Goal: Transaction & Acquisition: Purchase product/service

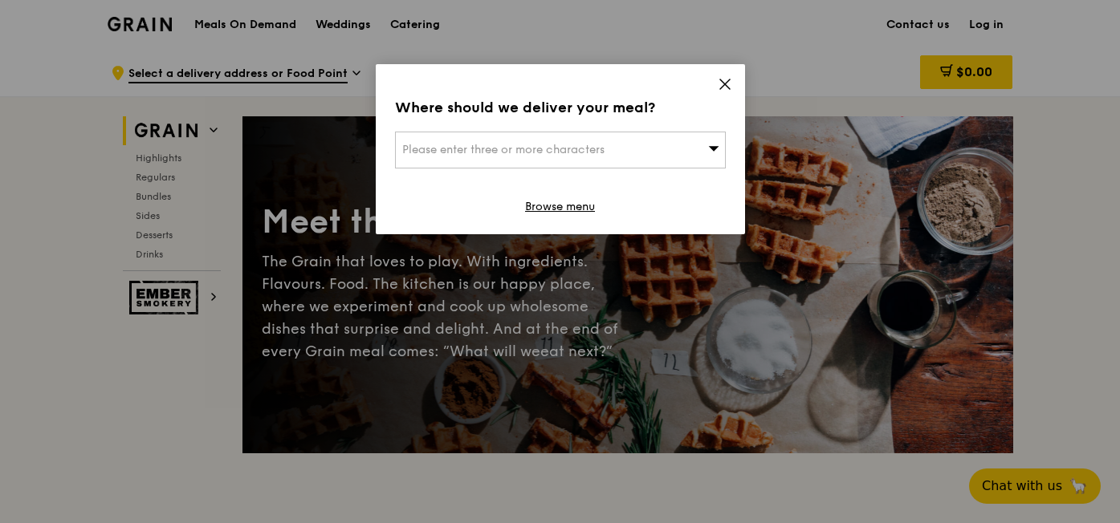
drag, startPoint x: 723, startPoint y: 83, endPoint x: 661, endPoint y: 161, distance: 100.0
click at [661, 161] on div "Where should we deliver your meal? Please enter three or more characters Browse…" at bounding box center [560, 149] width 369 height 170
click at [596, 209] on div "Where should we deliver your meal? Please enter three or more characters Browse…" at bounding box center [560, 149] width 369 height 170
click at [578, 209] on link "Browse menu" at bounding box center [560, 207] width 70 height 16
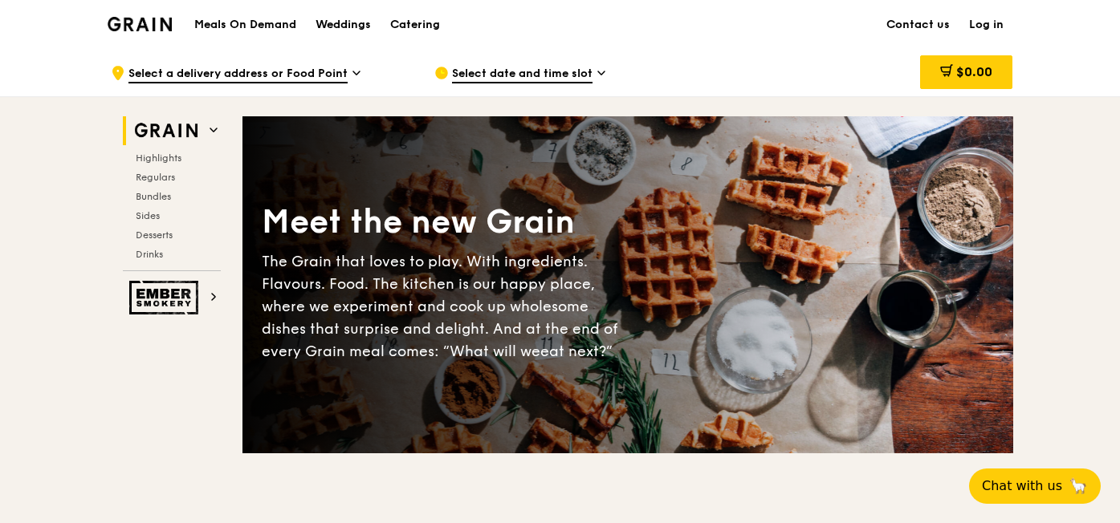
click at [225, 18] on h1 "Meals On Demand" at bounding box center [245, 25] width 102 height 16
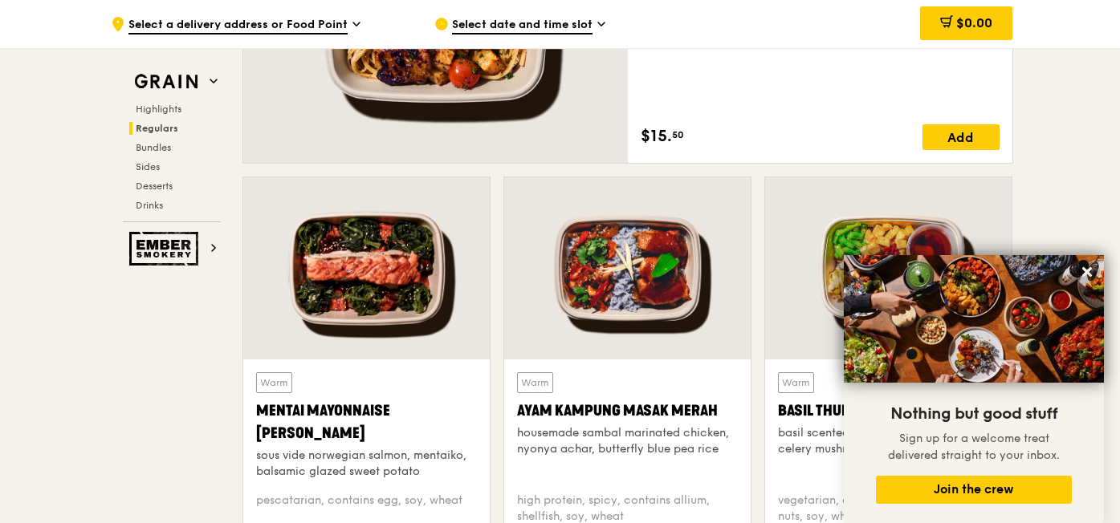
scroll to position [1187, 0]
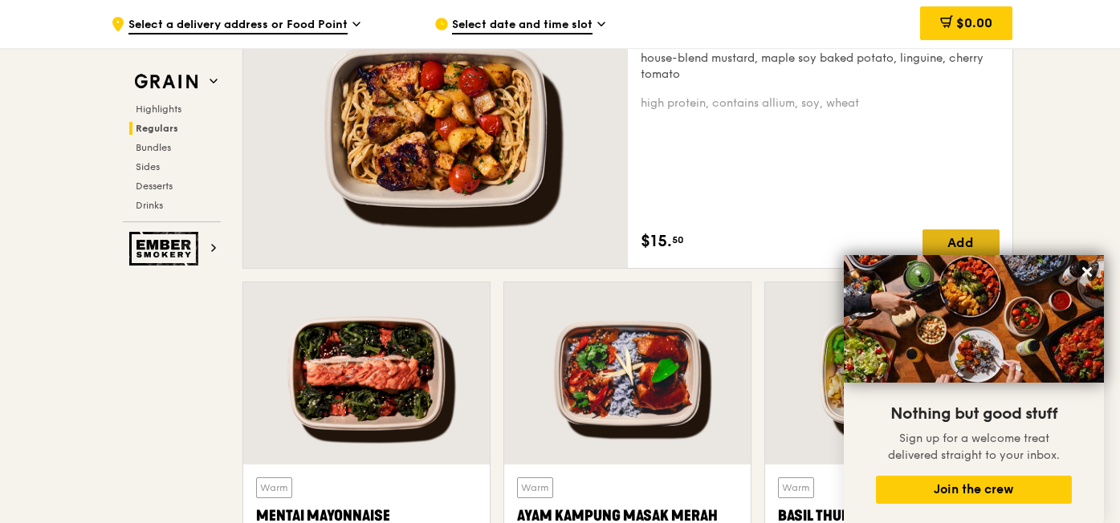
click at [983, 242] on div "Add" at bounding box center [960, 243] width 77 height 26
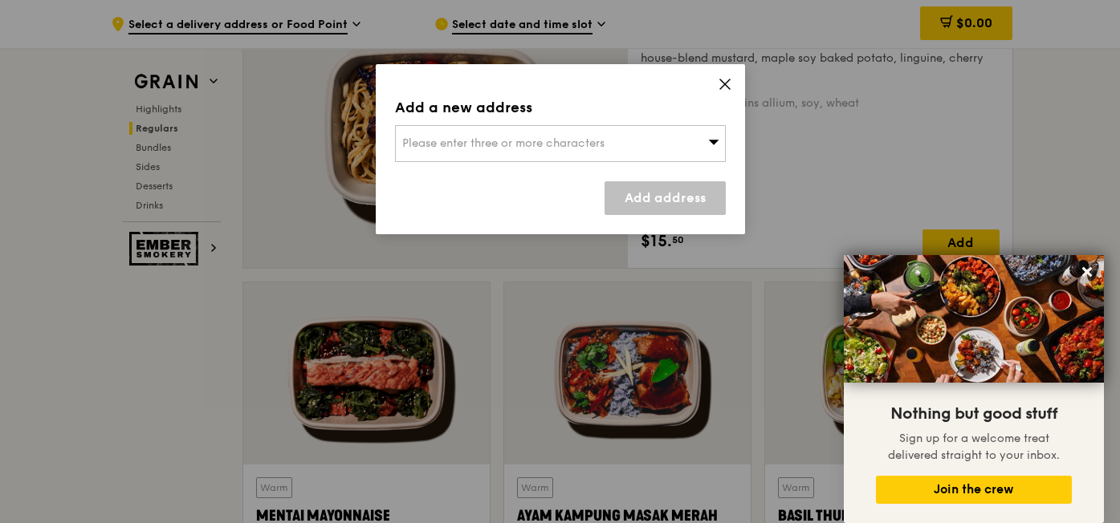
click at [726, 78] on icon at bounding box center [725, 84] width 14 height 14
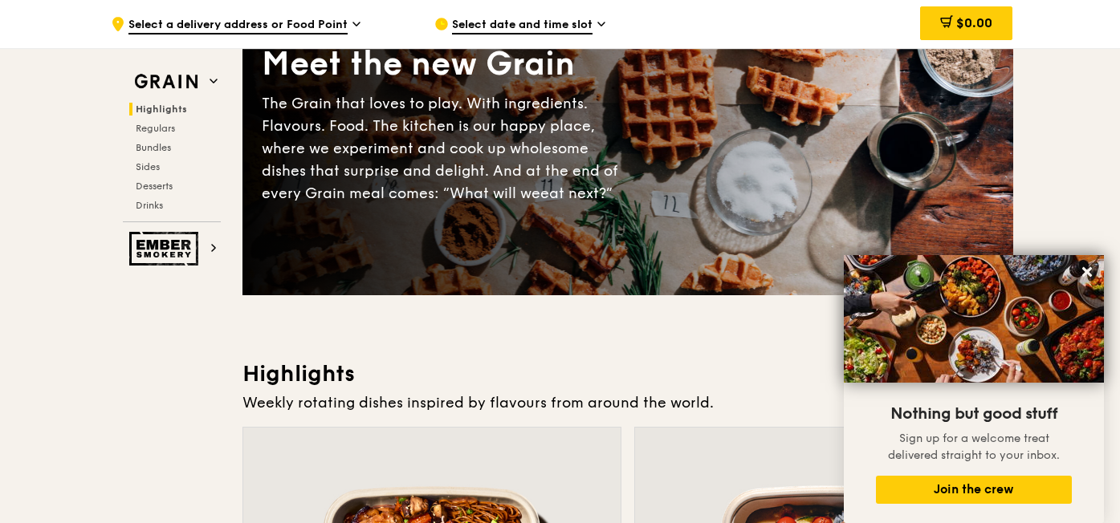
scroll to position [0, 0]
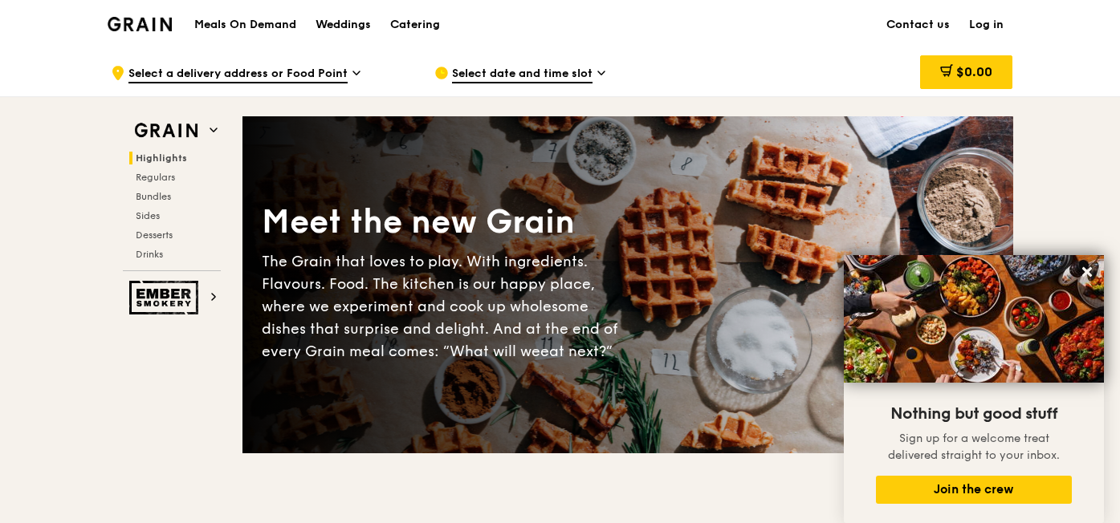
click at [293, 75] on span "Select a delivery address or Food Point" at bounding box center [237, 75] width 219 height 18
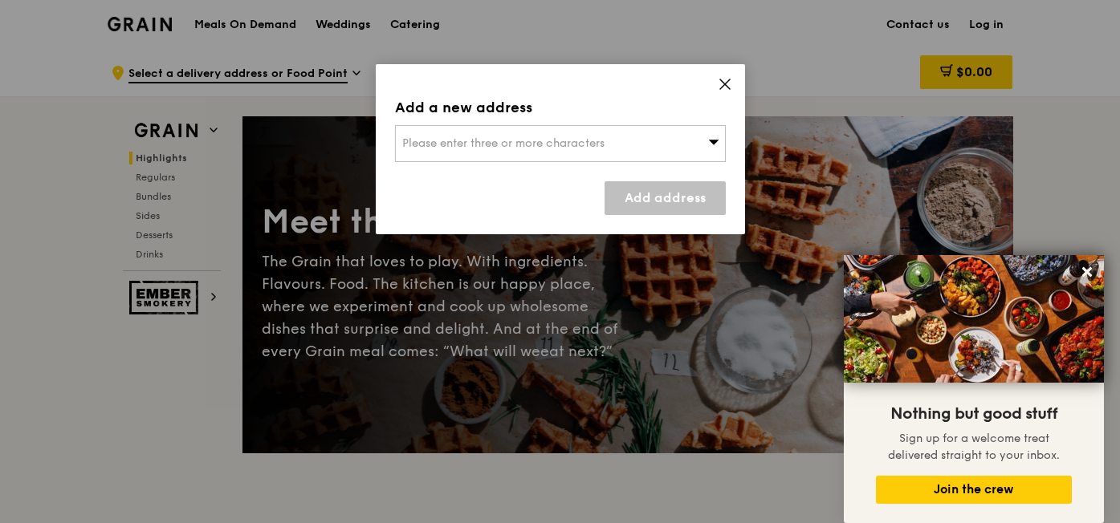
click at [427, 125] on div "Please enter three or more characters" at bounding box center [560, 143] width 331 height 37
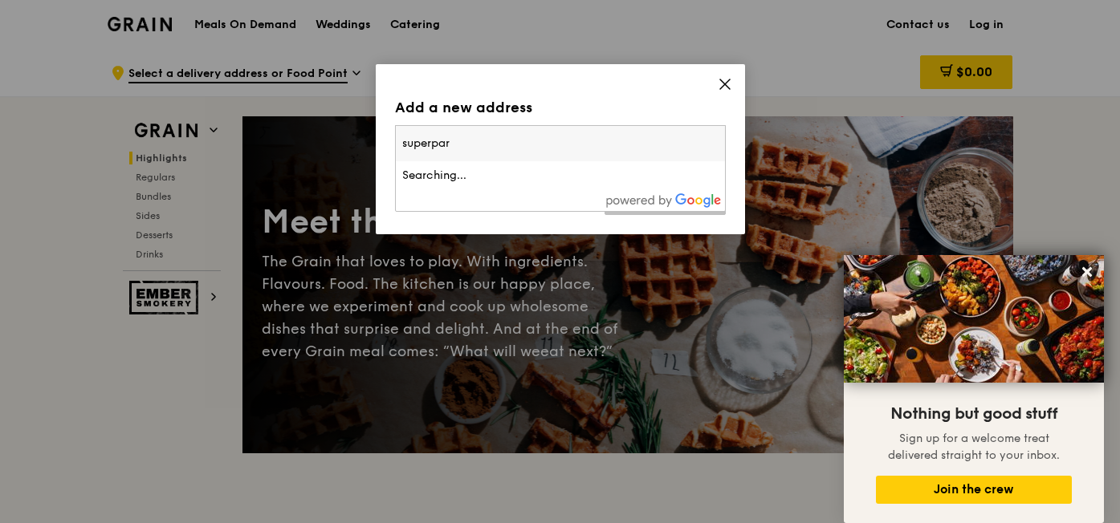
type input "superpark"
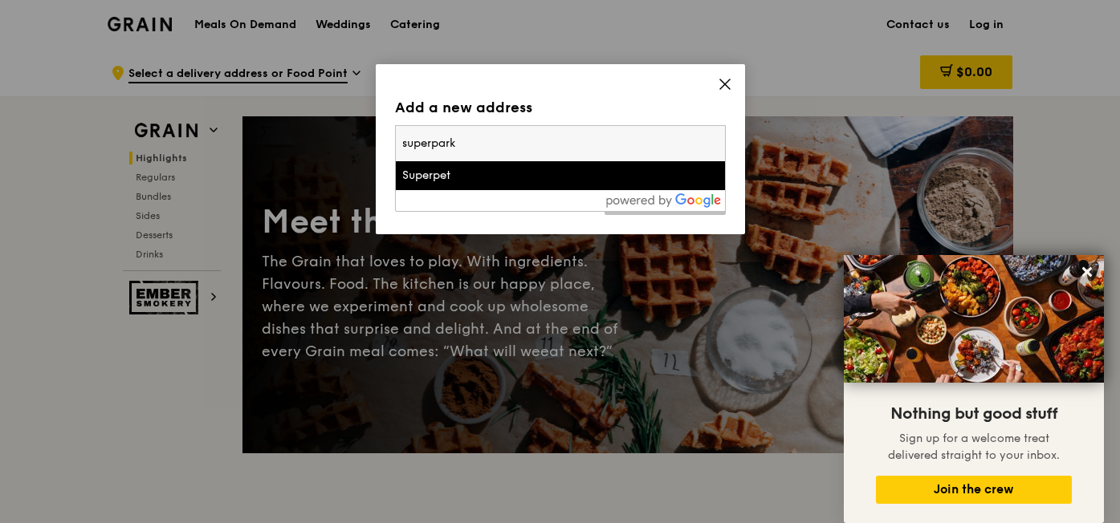
drag, startPoint x: 481, startPoint y: 146, endPoint x: 293, endPoint y: 124, distance: 189.1
click at [293, 124] on div "Add a new address Please enter three or more characters superpark Superpet Add …" at bounding box center [560, 261] width 1120 height 523
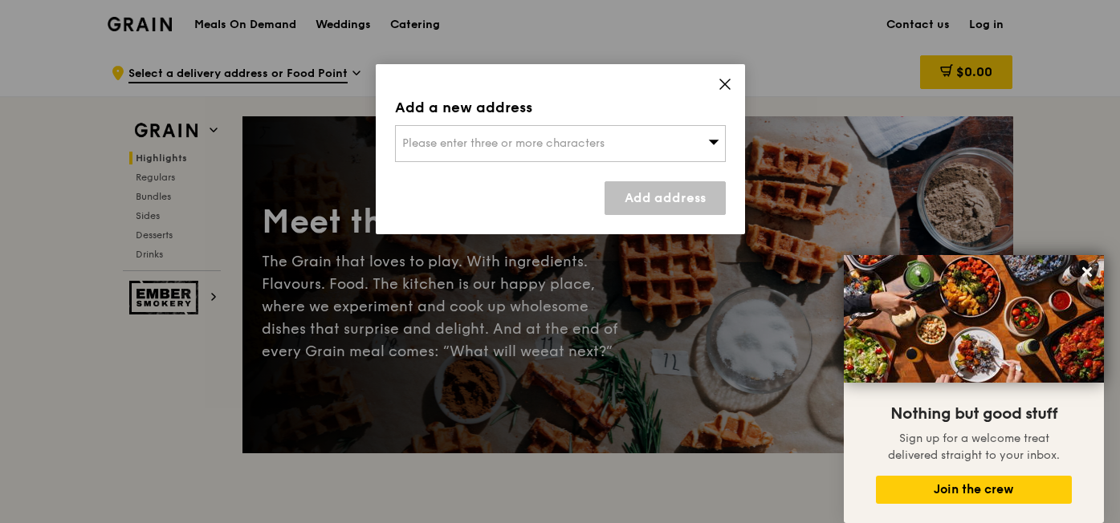
click at [455, 144] on span "Please enter three or more characters" at bounding box center [503, 143] width 202 height 14
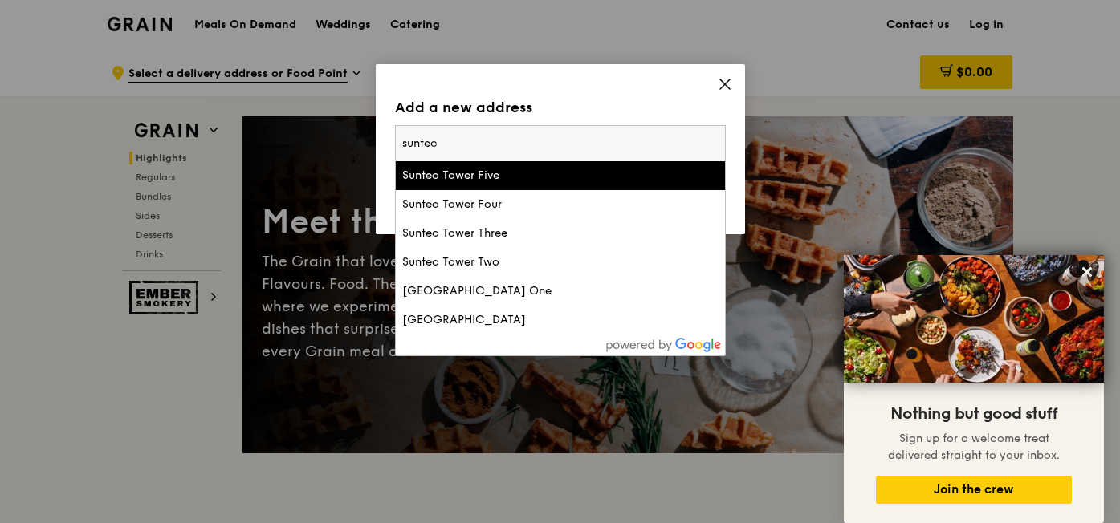
type input "suntec"
click at [501, 178] on div "Suntec Tower Five" at bounding box center [521, 176] width 238 height 16
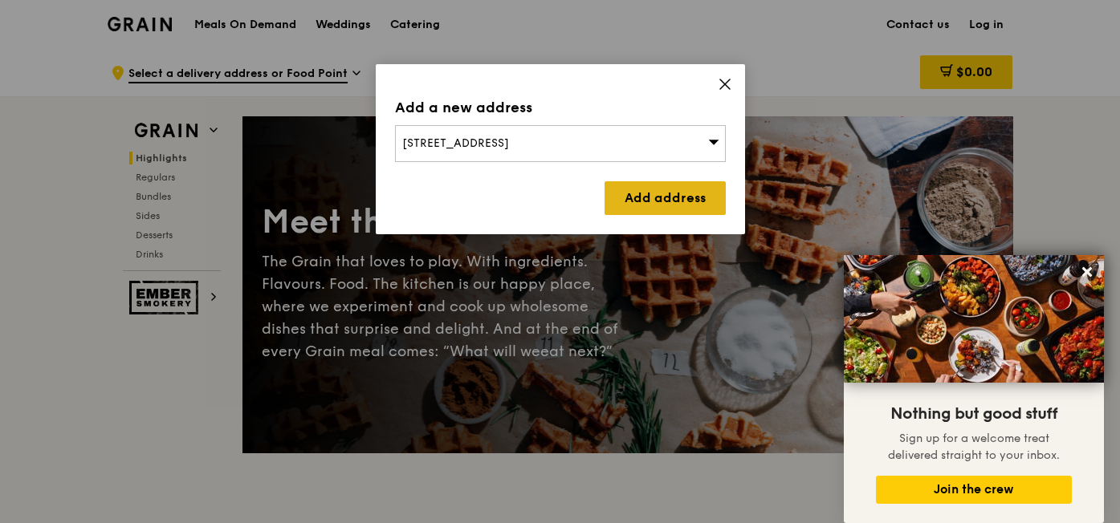
click at [643, 194] on link "Add address" at bounding box center [664, 198] width 121 height 34
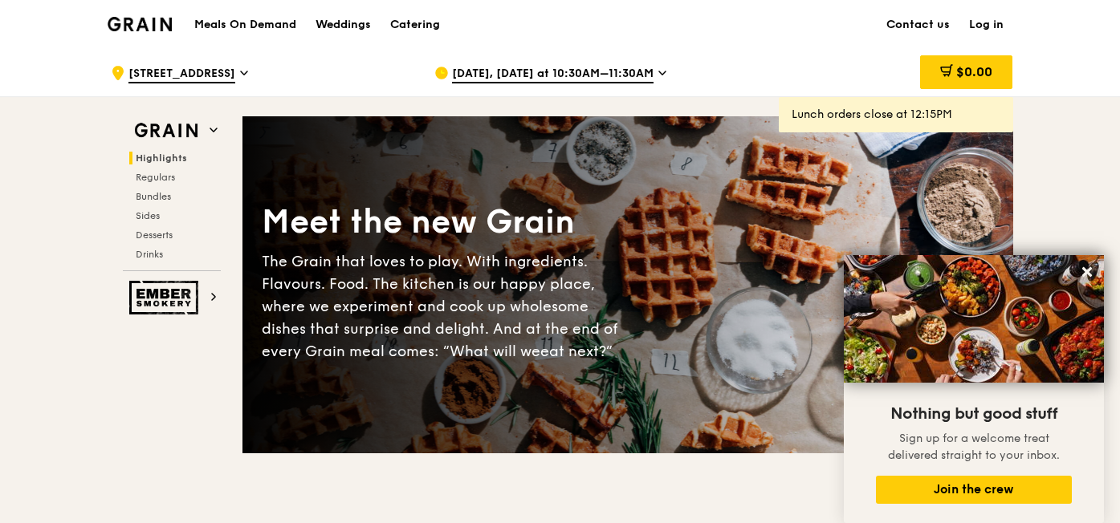
click at [659, 73] on icon at bounding box center [662, 73] width 8 height 14
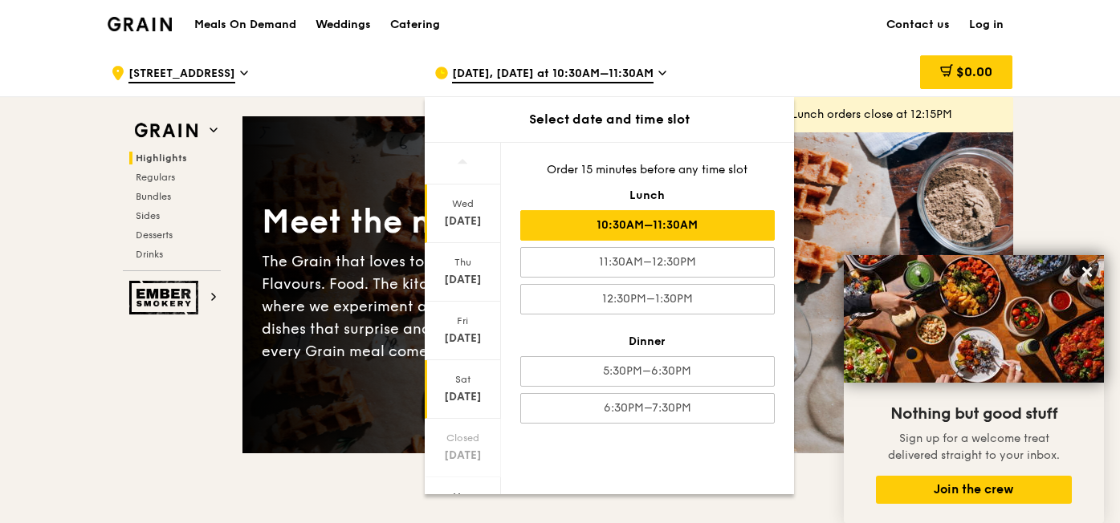
click at [470, 391] on div "[DATE]" at bounding box center [462, 397] width 71 height 16
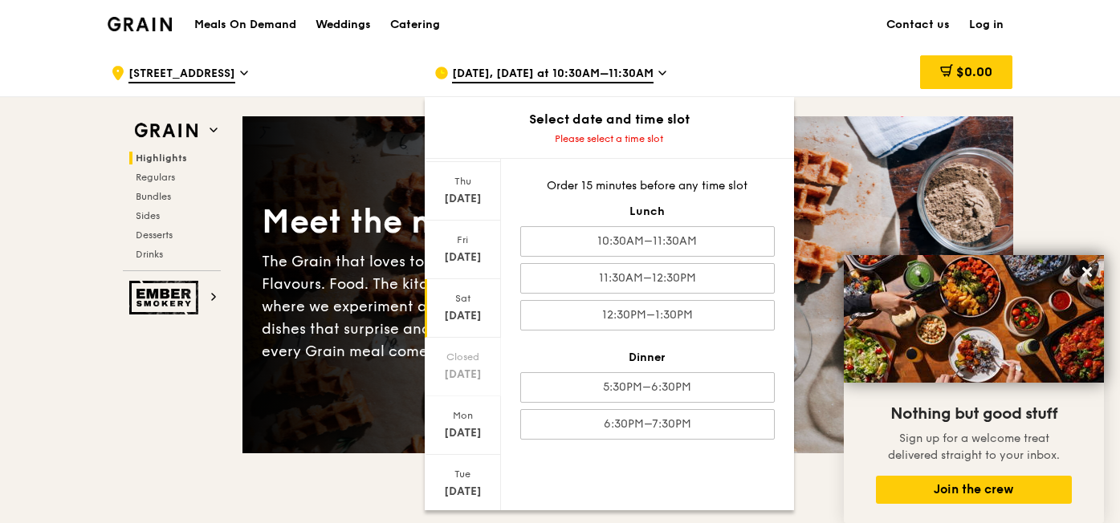
scroll to position [141, 0]
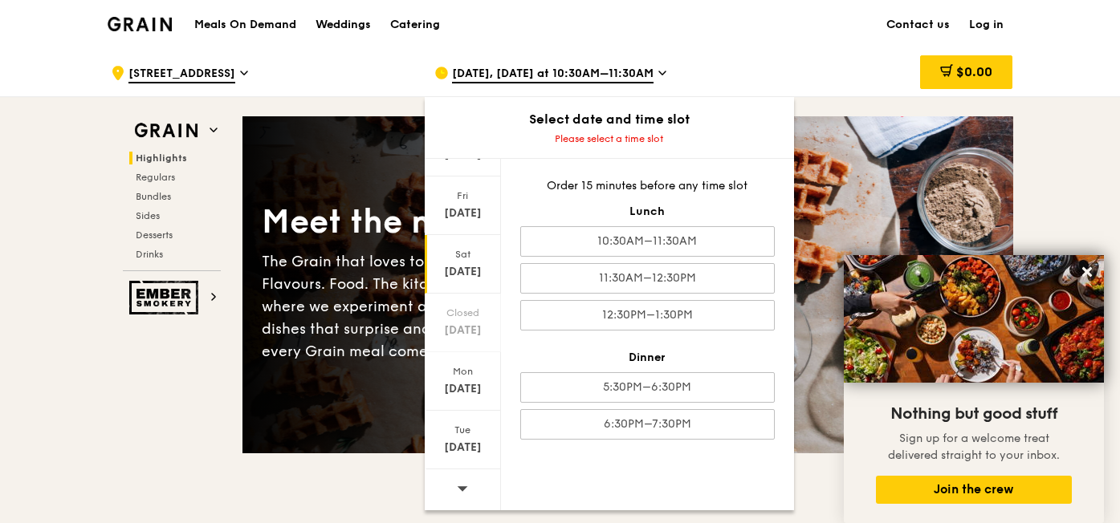
click at [465, 483] on icon at bounding box center [462, 488] width 11 height 12
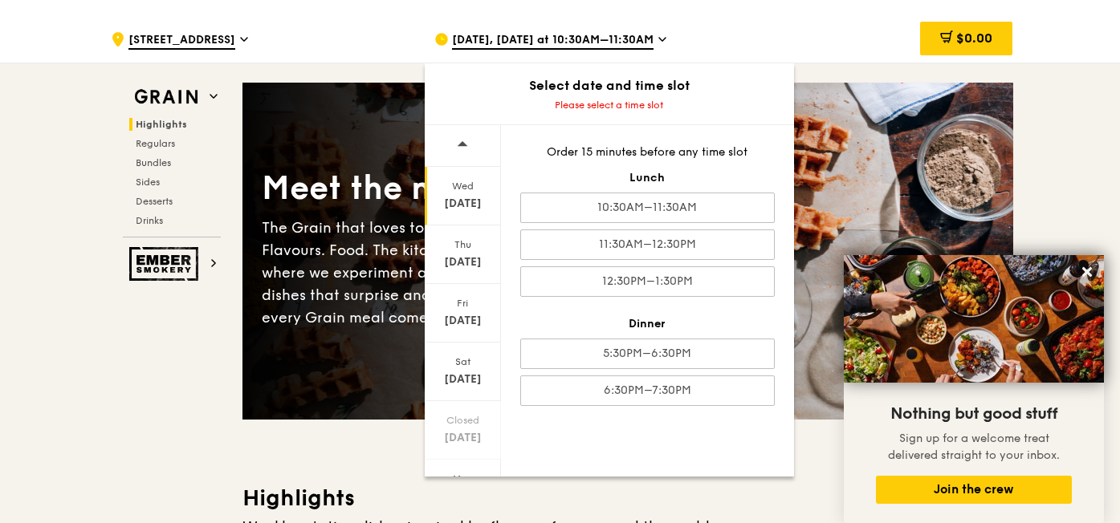
scroll to position [1, 0]
click at [454, 187] on div "Wed" at bounding box center [462, 185] width 71 height 13
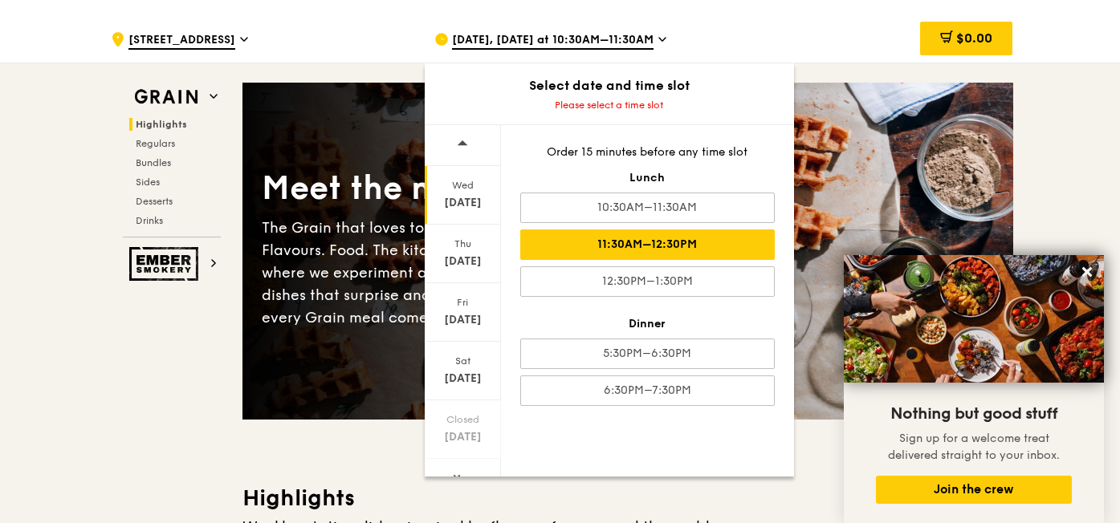
drag, startPoint x: 592, startPoint y: 292, endPoint x: 606, endPoint y: 249, distance: 45.4
click at [606, 249] on div "Order 15 minutes before any time slot Lunch 10:30AM–11:30AM 11:30AM–12:30PM 12:…" at bounding box center [647, 275] width 293 height 300
click at [582, 232] on div "11:30AM–12:30PM" at bounding box center [647, 245] width 254 height 30
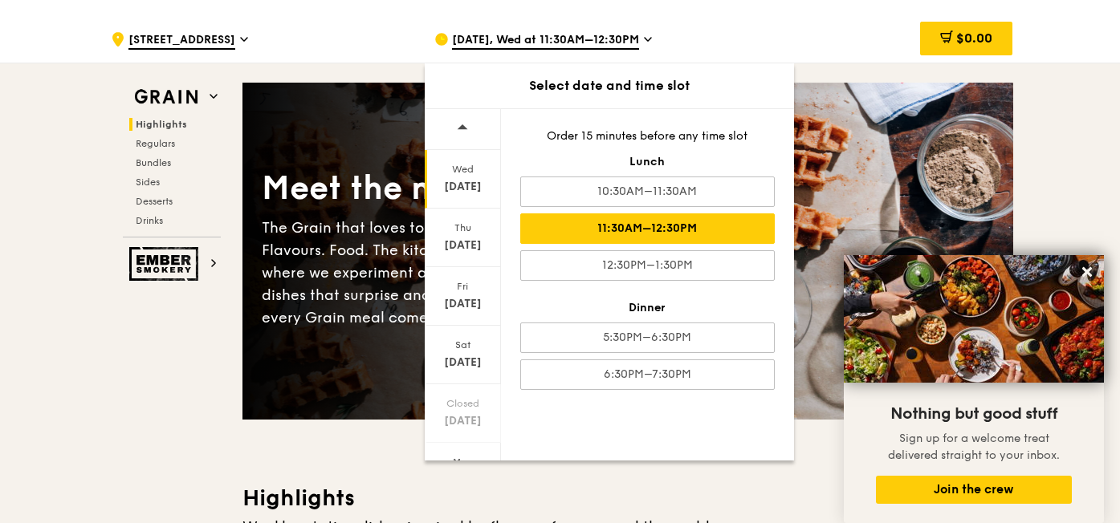
click at [579, 242] on div "11:30AM–12:30PM" at bounding box center [647, 228] width 254 height 30
drag, startPoint x: 998, startPoint y: 477, endPoint x: 1047, endPoint y: 250, distance: 231.6
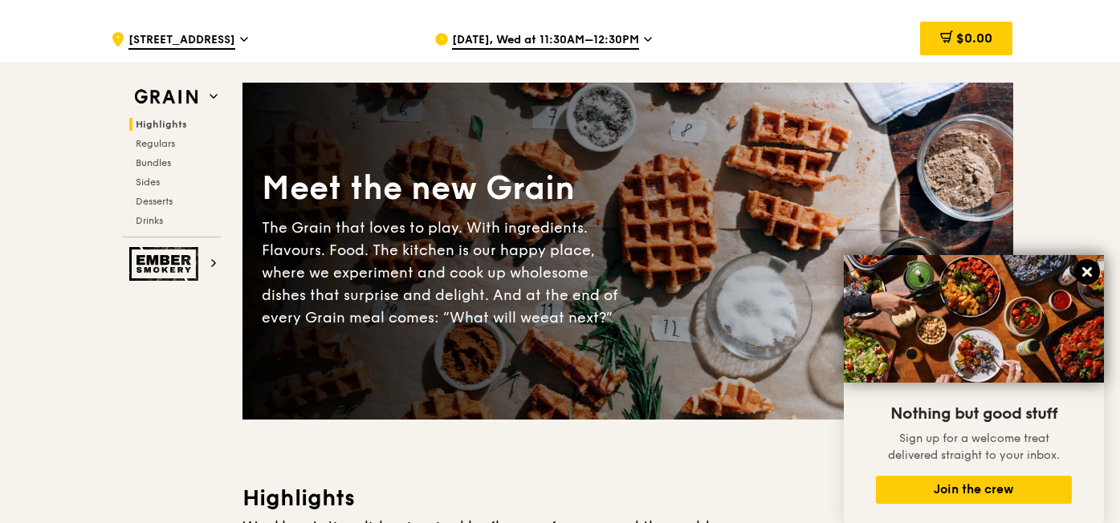
click at [1088, 269] on icon at bounding box center [1087, 272] width 10 height 10
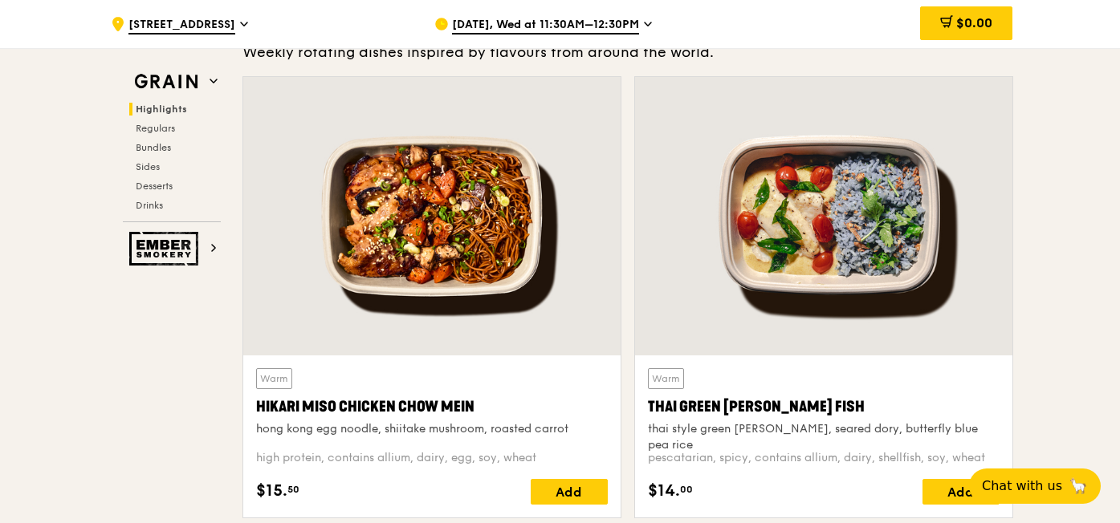
scroll to position [661, 0]
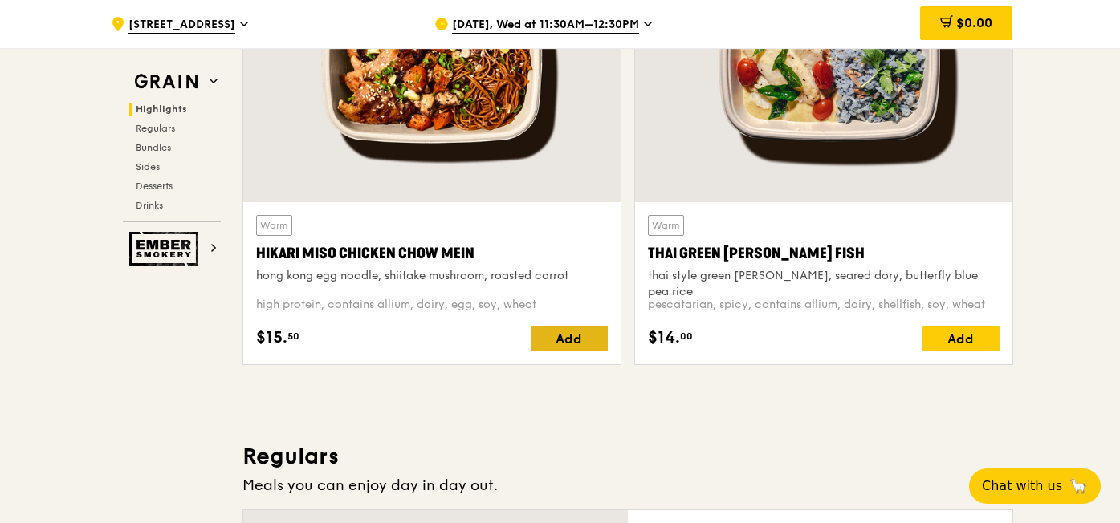
click at [549, 334] on div "Add" at bounding box center [569, 339] width 77 height 26
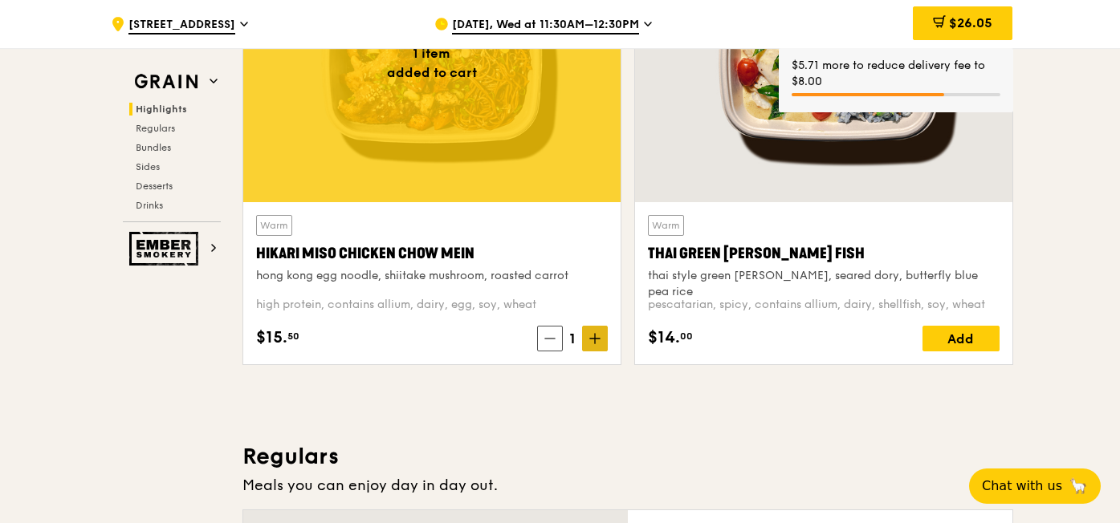
click at [595, 340] on icon at bounding box center [595, 339] width 0 height 10
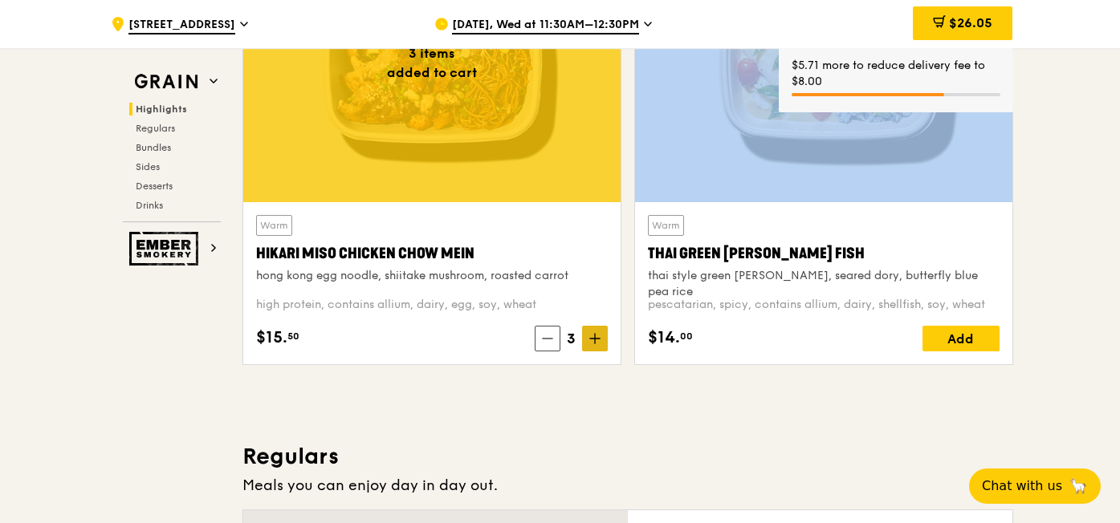
click at [595, 340] on icon at bounding box center [595, 339] width 0 height 10
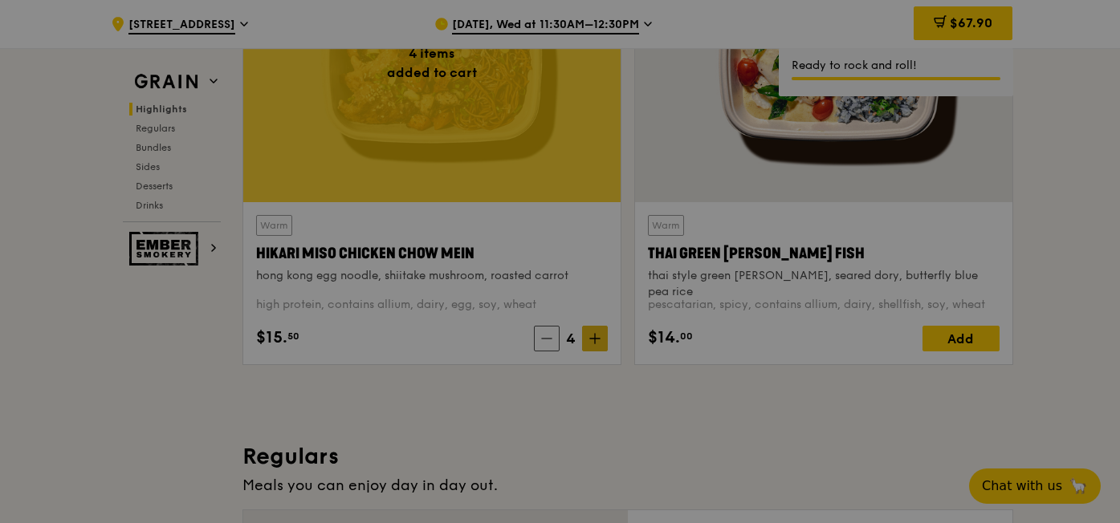
click at [594, 335] on div at bounding box center [560, 261] width 1120 height 523
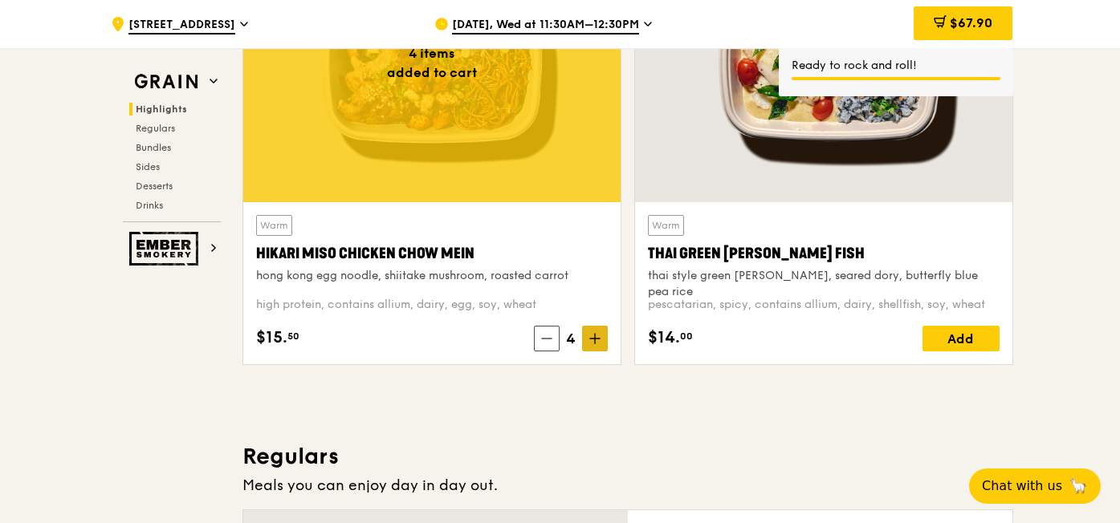
click at [595, 344] on icon at bounding box center [595, 339] width 0 height 10
click at [937, 331] on div "Add" at bounding box center [960, 339] width 77 height 26
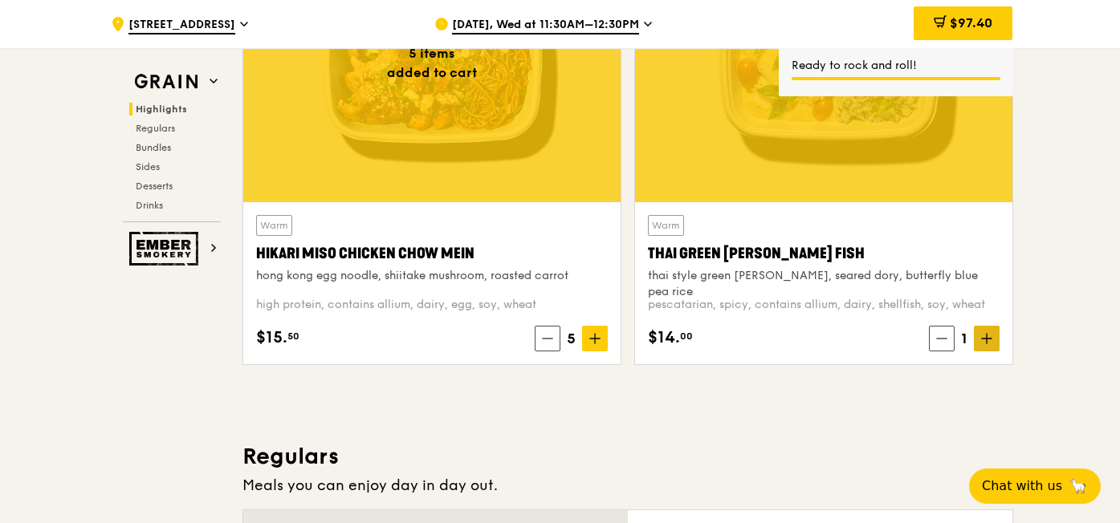
click at [974, 334] on span at bounding box center [987, 339] width 26 height 26
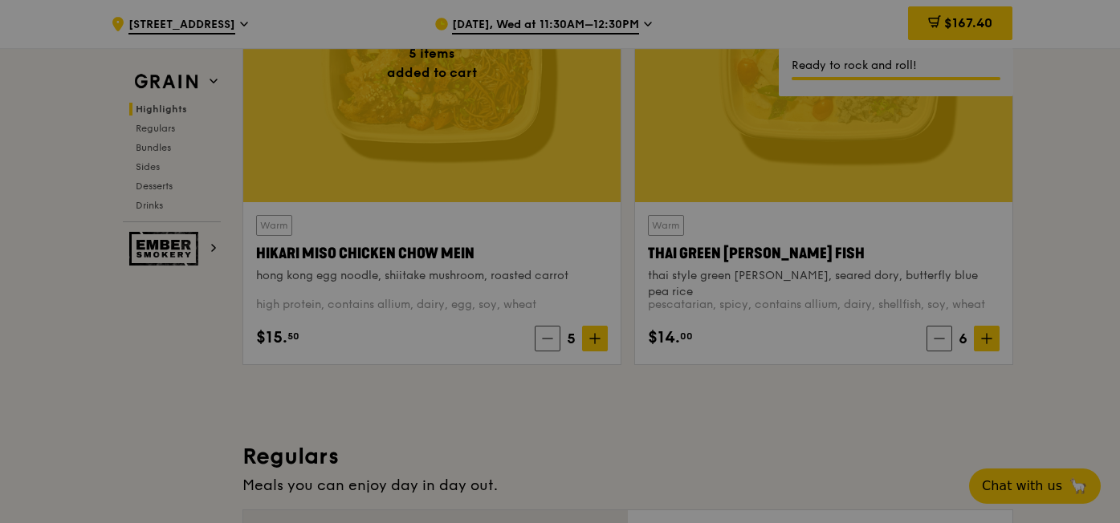
click at [938, 334] on div at bounding box center [560, 261] width 1120 height 523
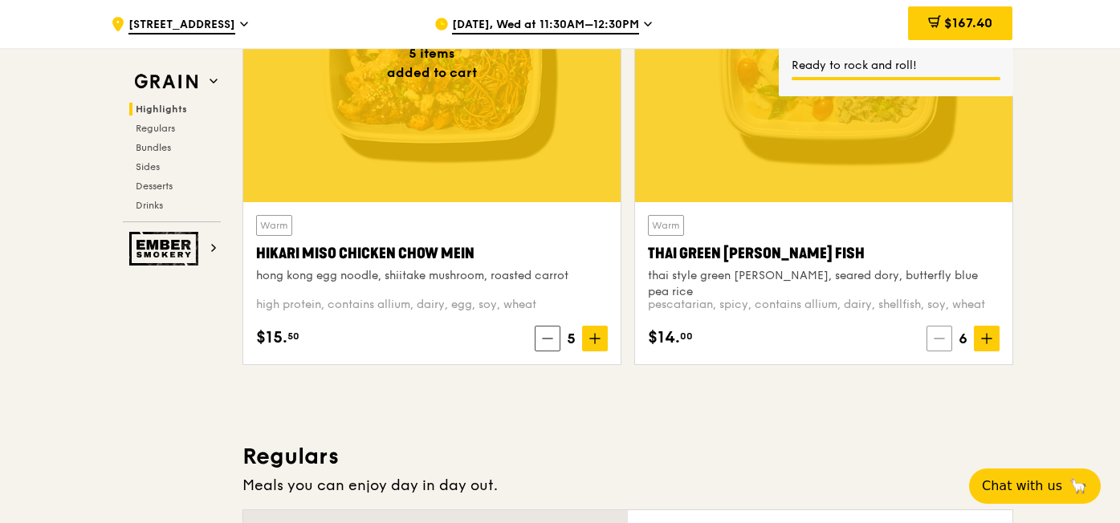
click at [938, 335] on icon at bounding box center [938, 338] width 11 height 11
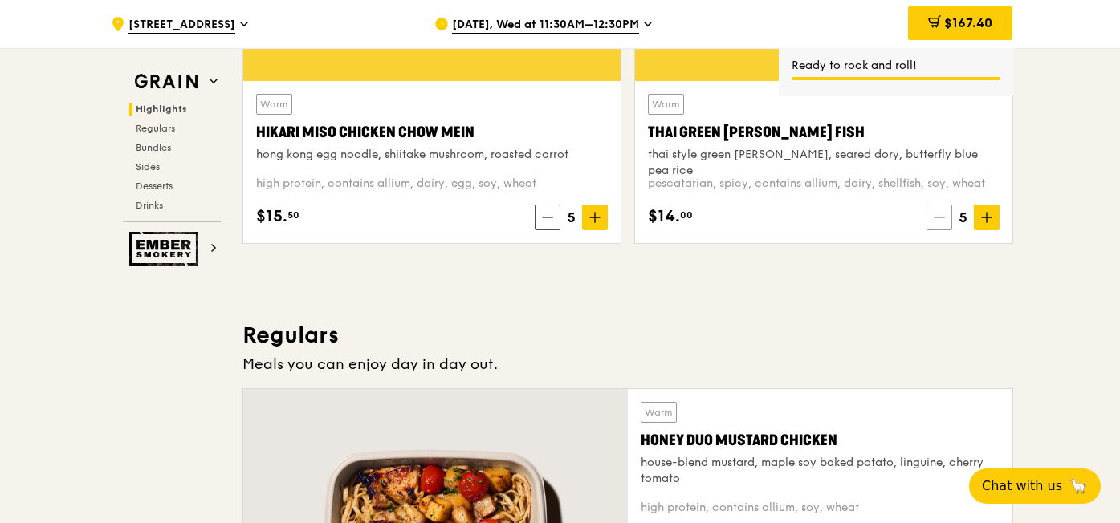
scroll to position [958, 0]
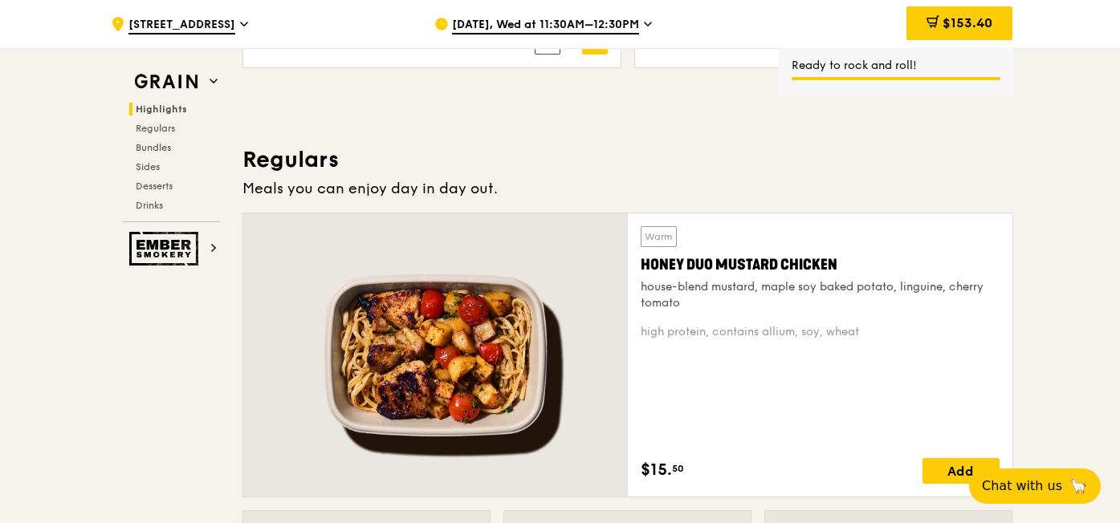
click at [938, 335] on div "high protein, contains allium, soy, wheat" at bounding box center [819, 332] width 359 height 16
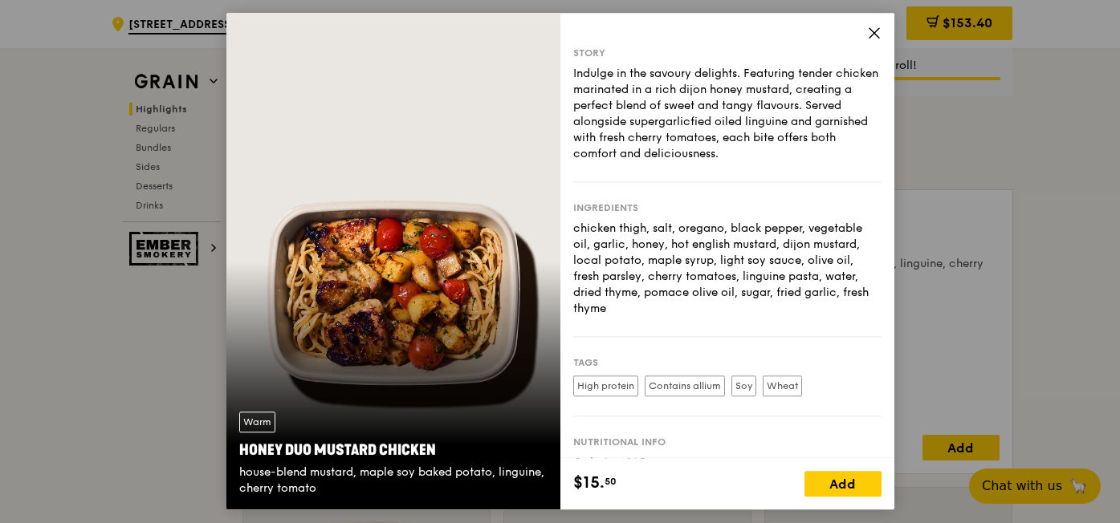
scroll to position [993, 0]
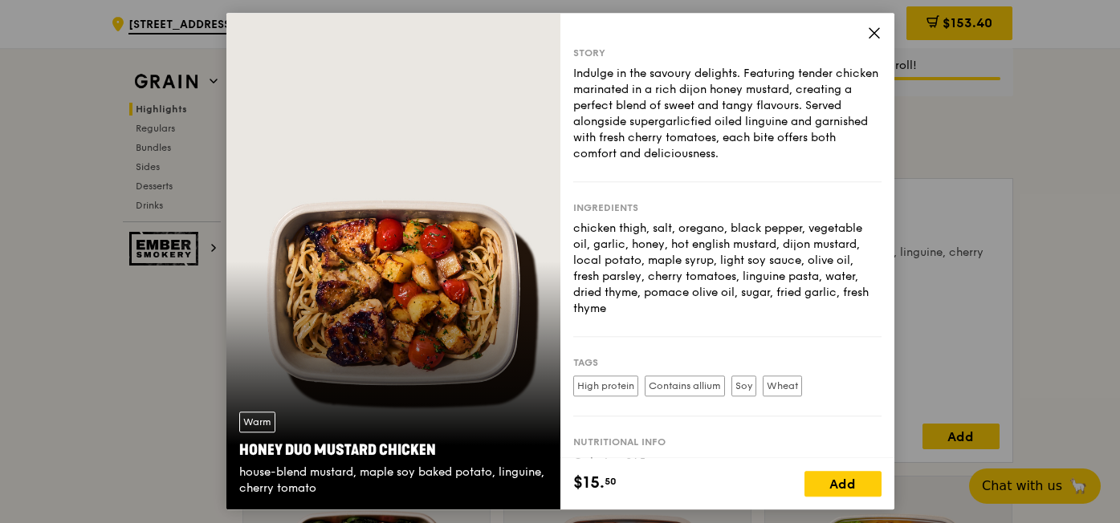
click at [877, 35] on icon at bounding box center [874, 33] width 14 height 14
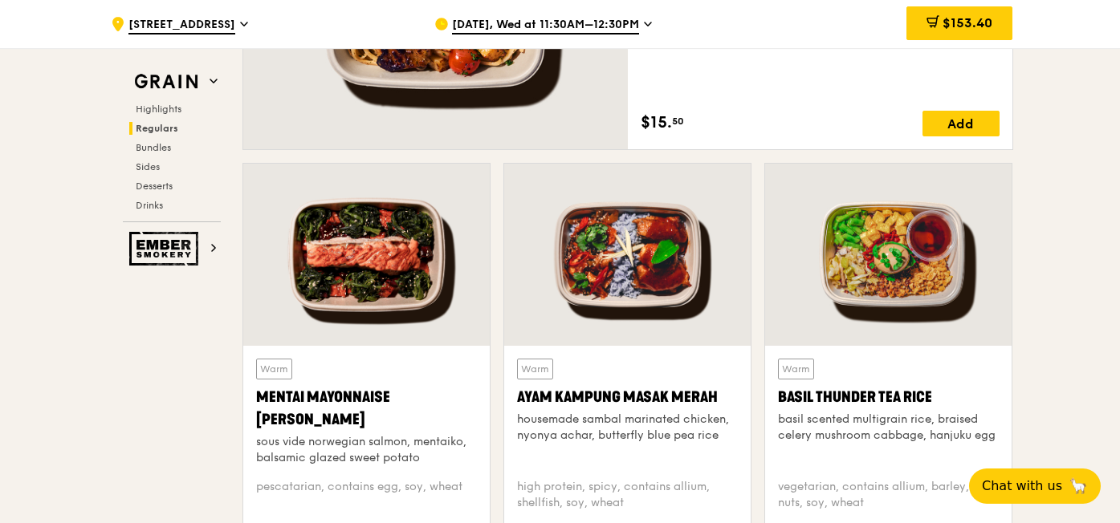
scroll to position [1297, 0]
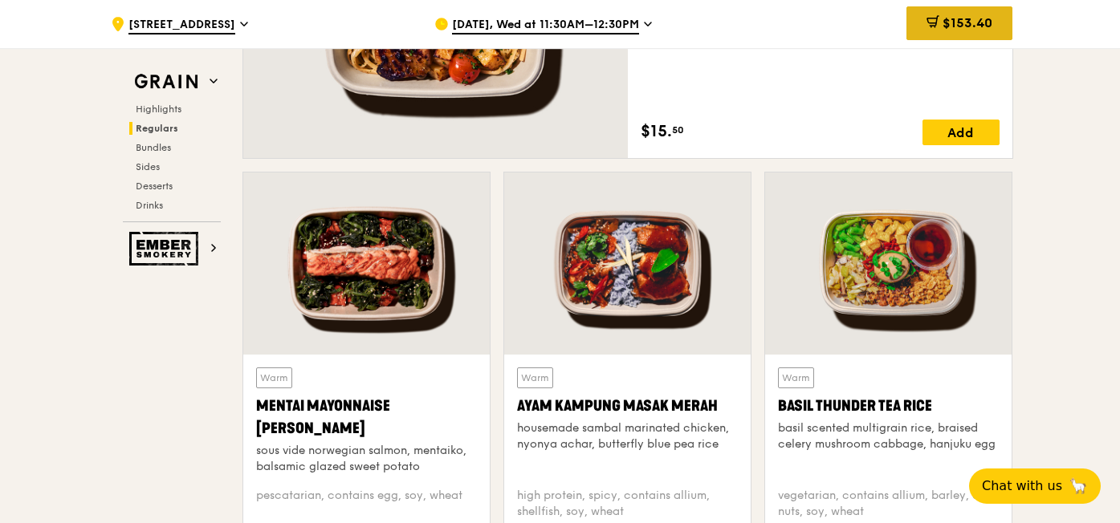
click at [931, 29] on span at bounding box center [932, 24] width 13 height 18
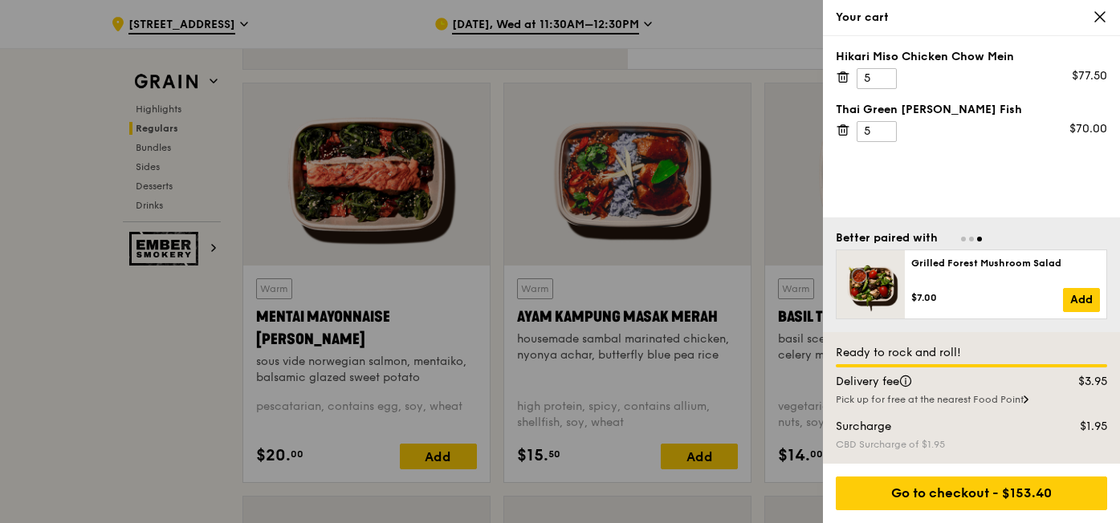
scroll to position [1384, 0]
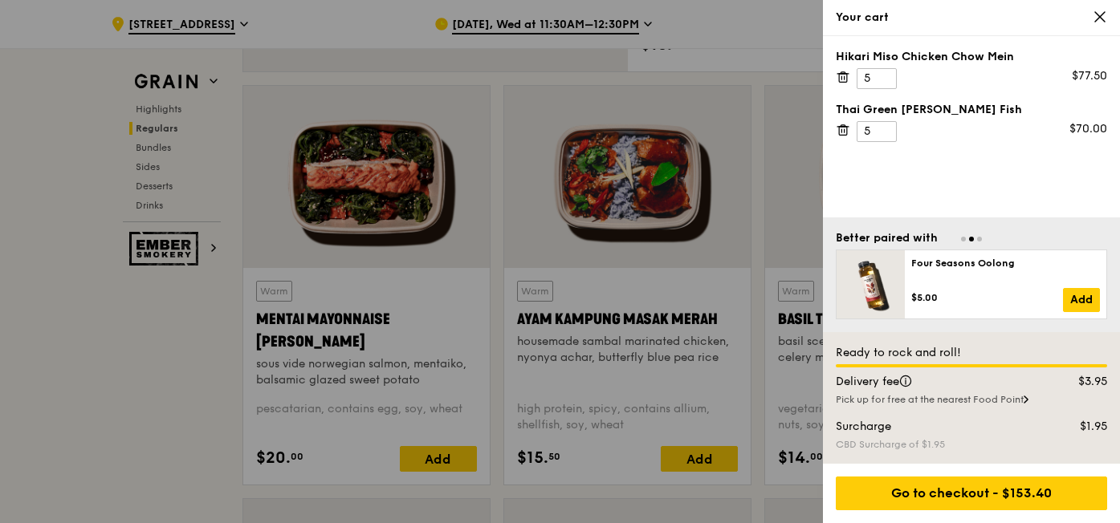
click at [844, 128] on icon at bounding box center [843, 130] width 14 height 14
click at [1091, 17] on div "Your cart" at bounding box center [971, 18] width 271 height 16
click at [1097, 15] on icon at bounding box center [1099, 17] width 14 height 14
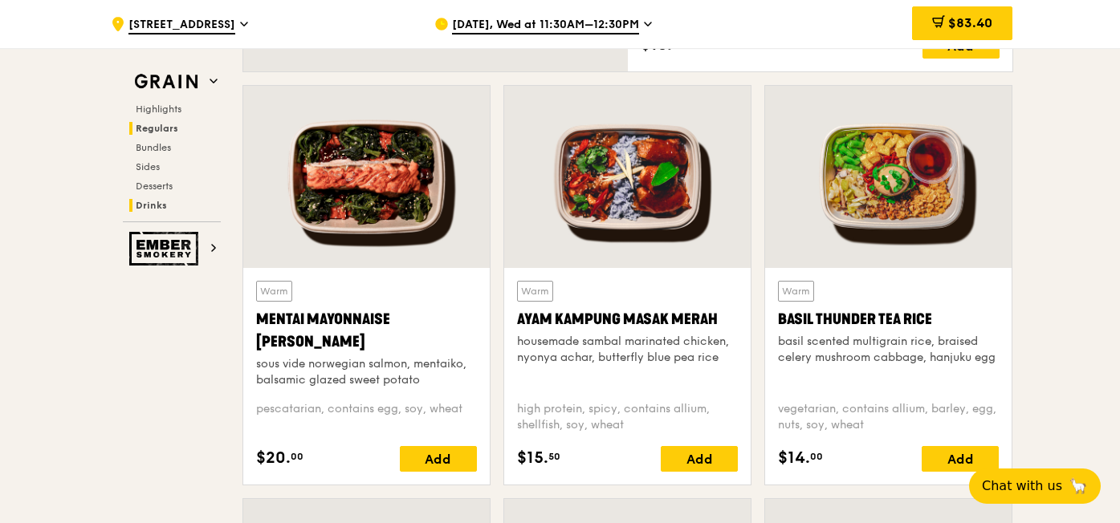
click at [164, 204] on span "Drinks" at bounding box center [151, 205] width 31 height 11
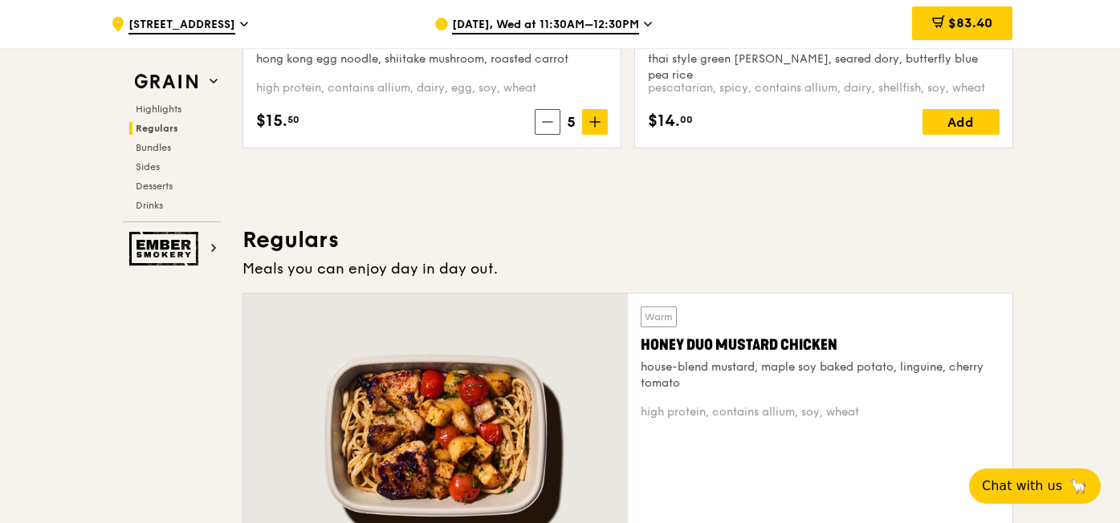
scroll to position [0, 0]
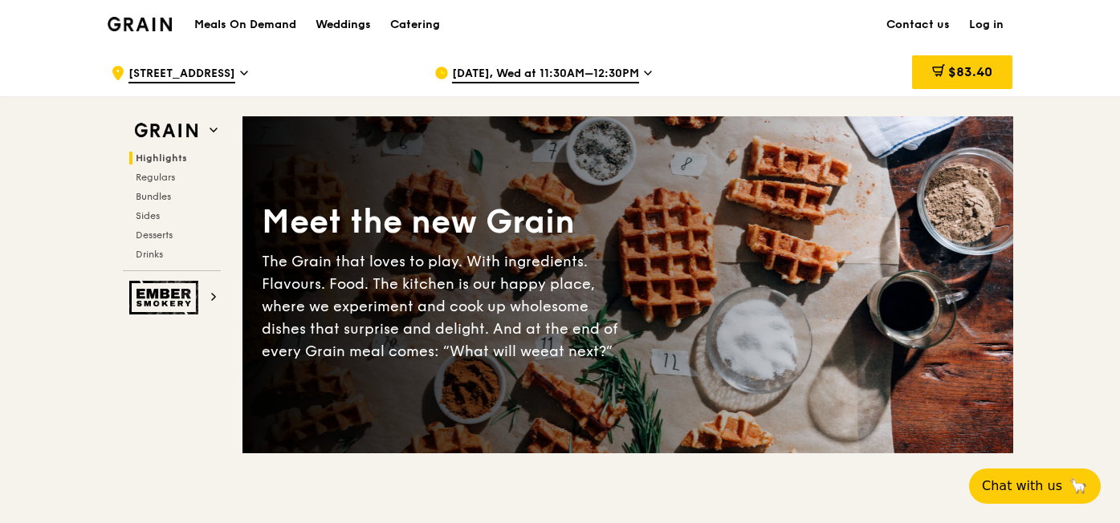
click at [285, 22] on h1 "Meals On Demand" at bounding box center [245, 25] width 102 height 16
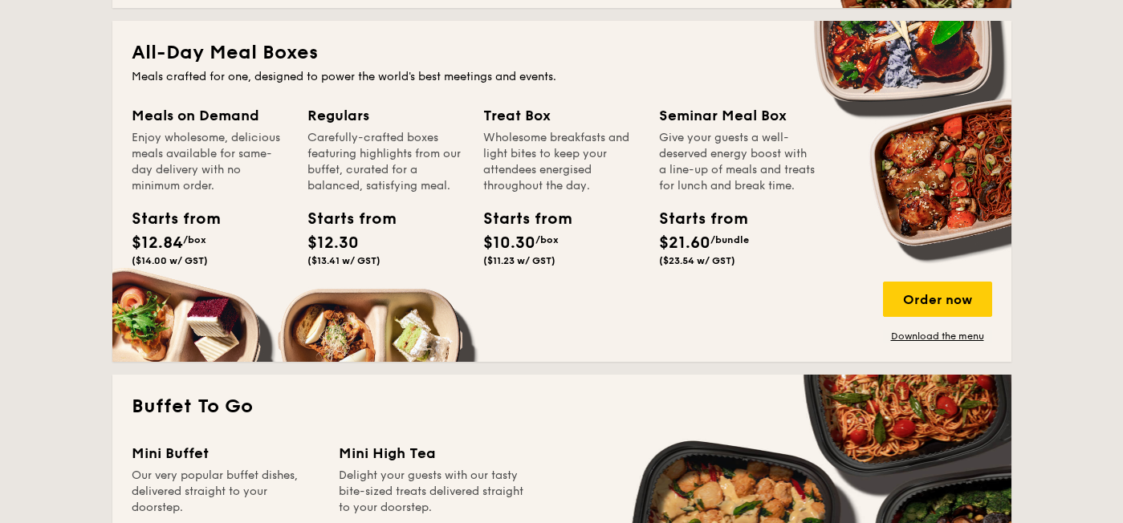
scroll to position [1060, 0]
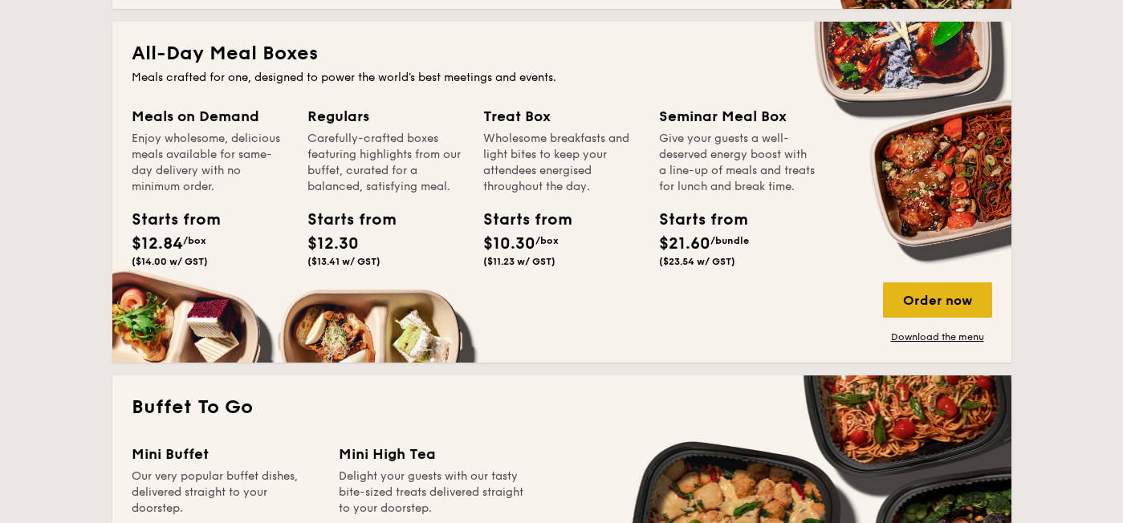
click at [961, 294] on div "Order now" at bounding box center [937, 300] width 109 height 35
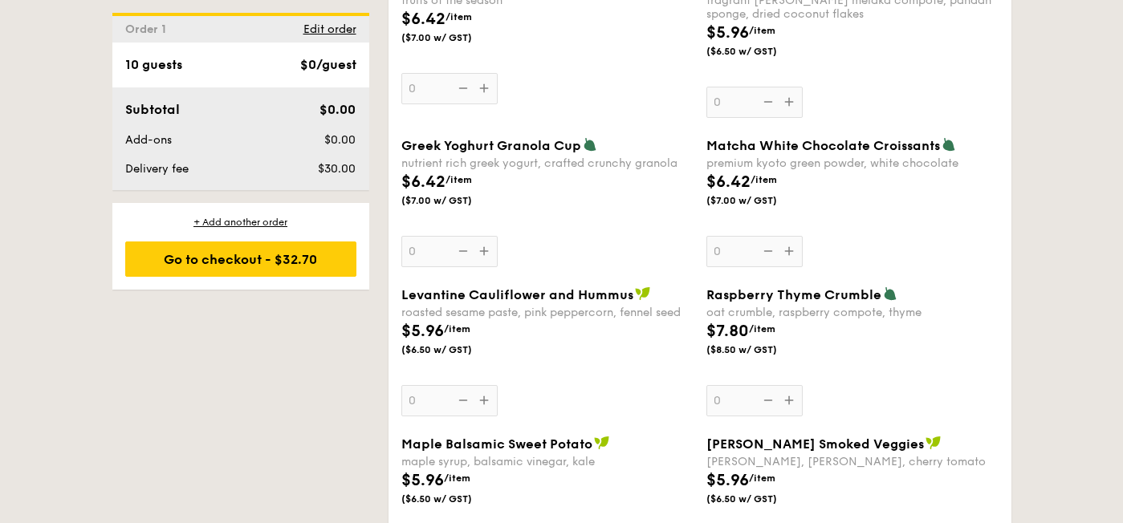
scroll to position [1655, 0]
